Goal: Task Accomplishment & Management: Manage account settings

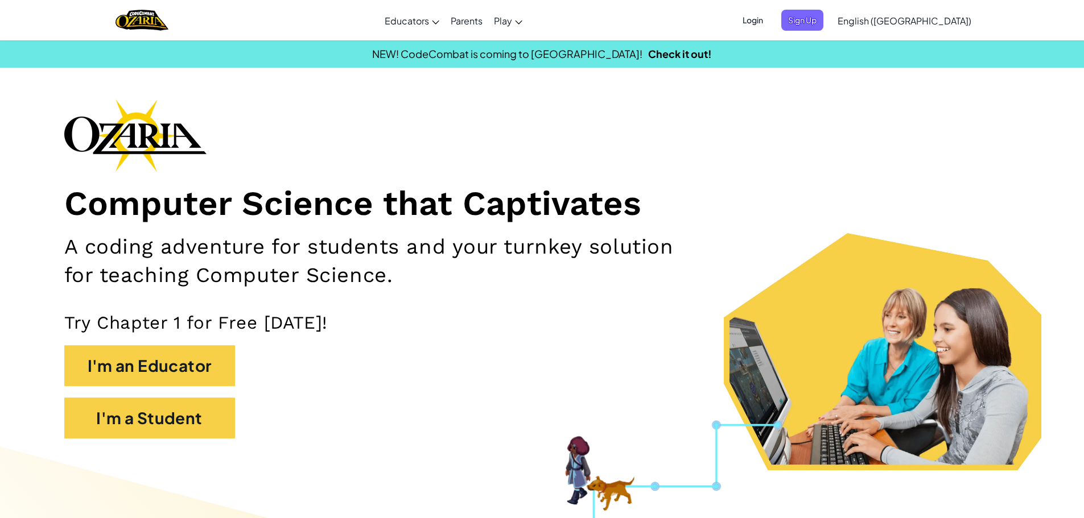
click at [576, 130] on div "Computer Science that Captivates A coding adventure for students and your turnk…" at bounding box center [542, 274] width 956 height 351
click at [814, 31] on div "Login Sign Up English ([GEOGRAPHIC_DATA]) English ([GEOGRAPHIC_DATA]) English (…" at bounding box center [853, 20] width 247 height 31
click at [770, 15] on span "Login" at bounding box center [753, 20] width 34 height 21
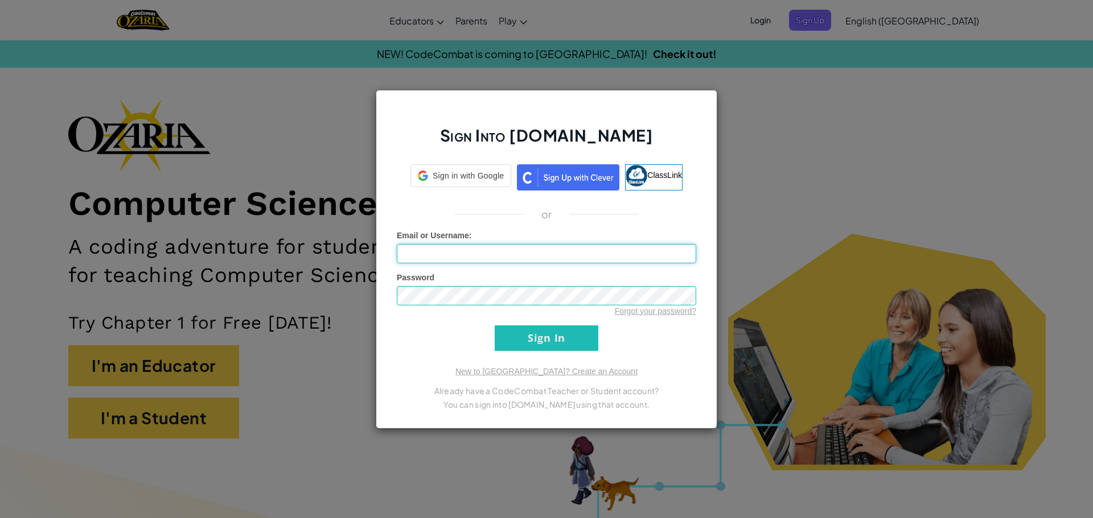
type input "gia1228"
click at [570, 332] on input "Sign In" at bounding box center [547, 339] width 104 height 26
